Goal: Information Seeking & Learning: Learn about a topic

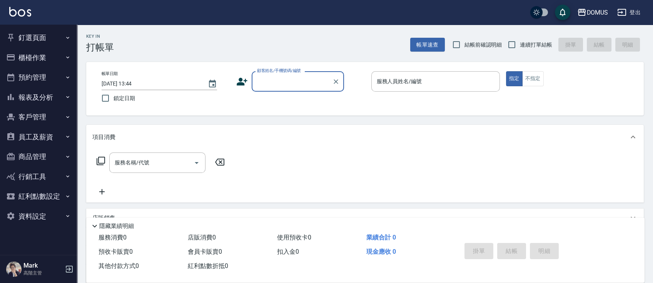
click at [71, 63] on button "櫃檯作業" at bounding box center [38, 58] width 71 height 20
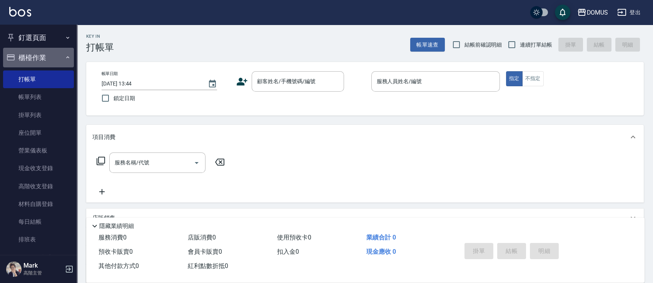
click at [67, 51] on button "櫃檯作業" at bounding box center [38, 58] width 71 height 20
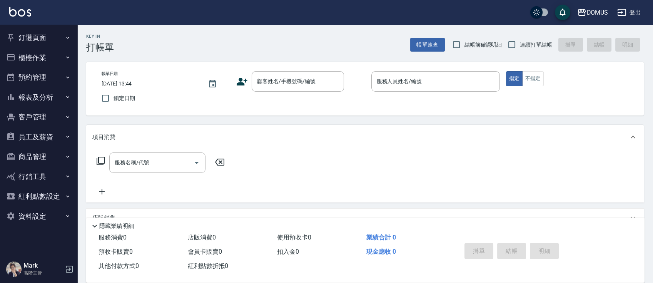
click at [53, 99] on button "報表及分析" at bounding box center [38, 97] width 71 height 20
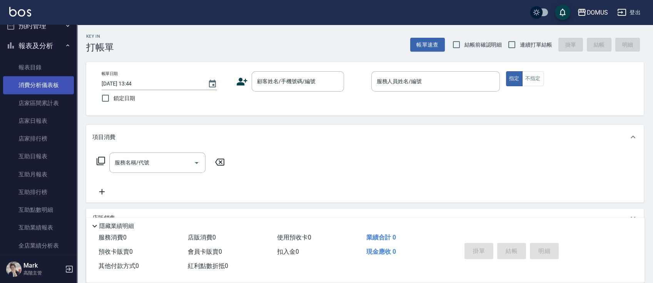
scroll to position [51, 0]
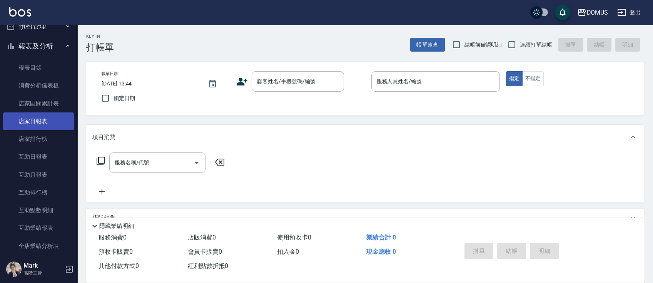
click at [43, 118] on link "店家日報表" at bounding box center [38, 121] width 71 height 18
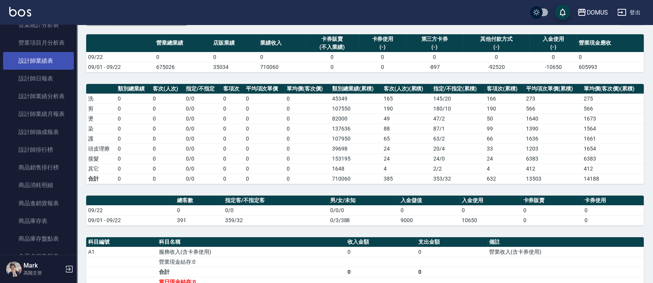
scroll to position [308, 0]
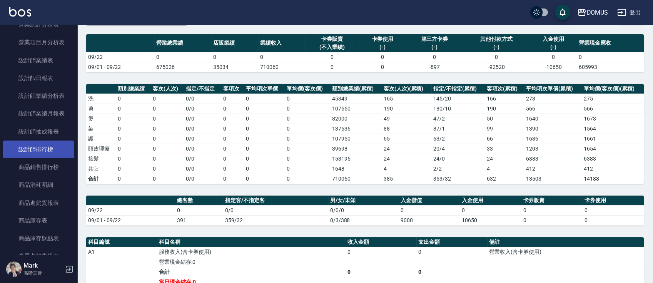
click at [57, 151] on link "設計師排行榜" at bounding box center [38, 149] width 71 height 18
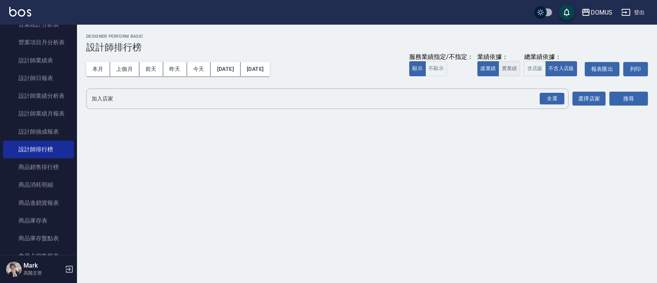
click at [507, 68] on button "實業績" at bounding box center [509, 68] width 22 height 15
click at [554, 99] on div "全選" at bounding box center [551, 99] width 25 height 12
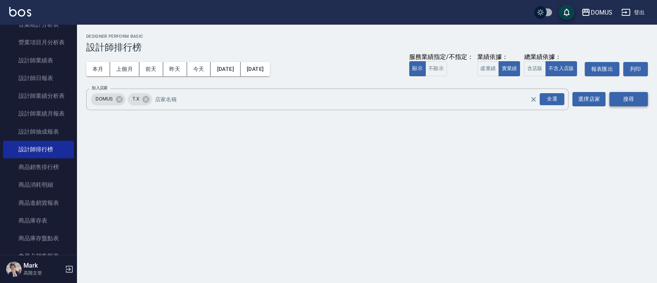
click at [611, 99] on button "搜尋" at bounding box center [628, 99] width 38 height 14
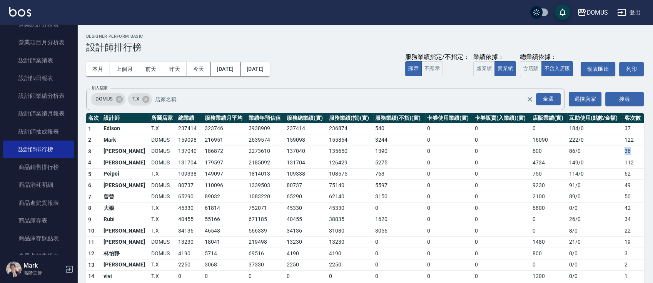
drag, startPoint x: 632, startPoint y: 150, endPoint x: 618, endPoint y: 150, distance: 14.6
click at [618, 150] on tr "3 小[PERSON_NAME] 137040 186872 2273610 137040 135650 1390 0 0 600 86 / 0 36" at bounding box center [364, 151] width 557 height 12
